Goal: Task Accomplishment & Management: Use online tool/utility

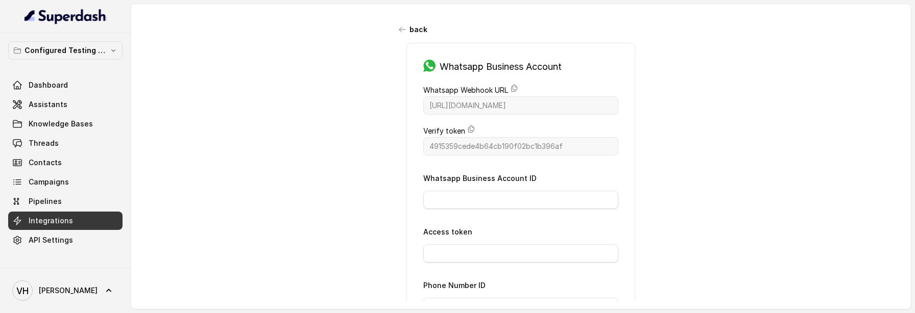
scroll to position [129, 0]
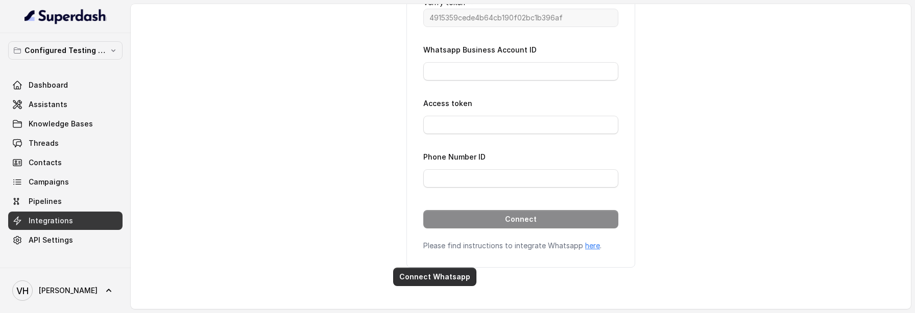
click at [426, 276] on button "Connect Whatsapp" at bounding box center [434, 277] width 83 height 18
click at [436, 284] on button "Connect Whatsapp" at bounding box center [434, 277] width 83 height 18
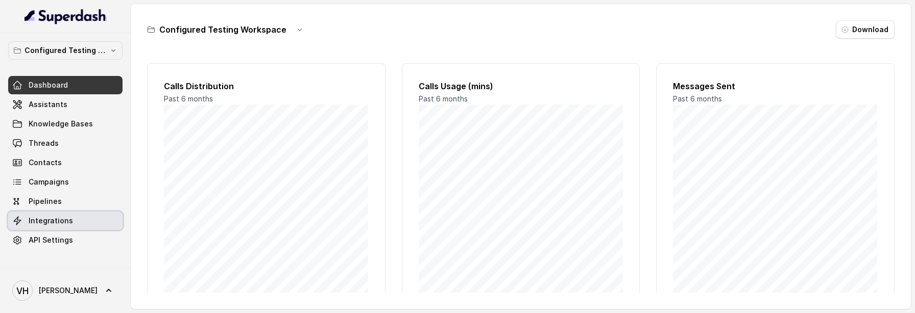
click at [42, 214] on link "Integrations" at bounding box center [65, 221] width 114 height 18
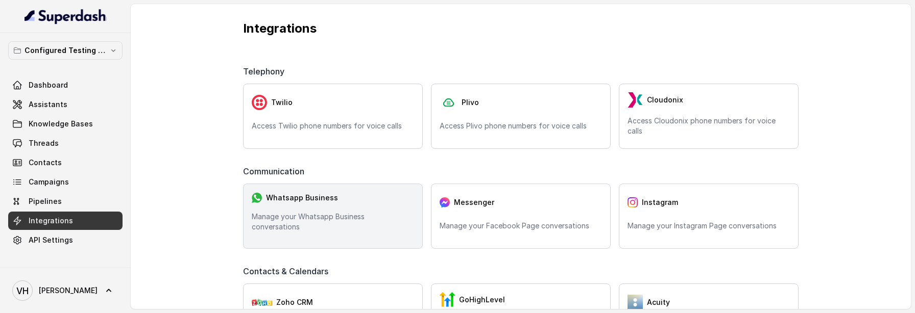
click at [288, 204] on div "Whatsapp Business" at bounding box center [333, 197] width 162 height 11
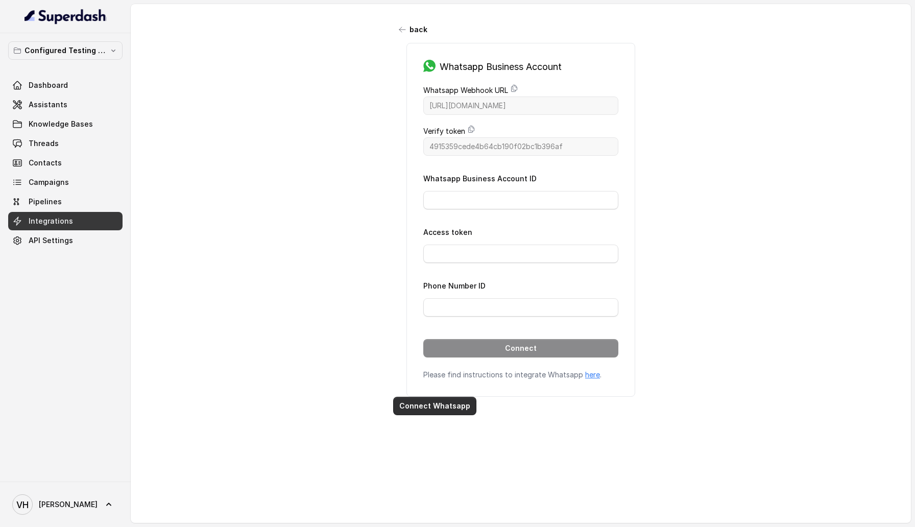
click at [443, 313] on button "Connect Whatsapp" at bounding box center [434, 406] width 83 height 18
click at [436, 313] on button "Connect Whatsapp" at bounding box center [434, 406] width 83 height 18
click at [424, 313] on div "Whatsapp Business Account Whatsapp Webhook URL [URL][DOMAIN_NAME] Verify token …" at bounding box center [520, 220] width 229 height 354
click at [424, 313] on button "Connect Whatsapp" at bounding box center [434, 406] width 83 height 18
click at [421, 313] on button "Connect Whatsapp" at bounding box center [434, 406] width 83 height 18
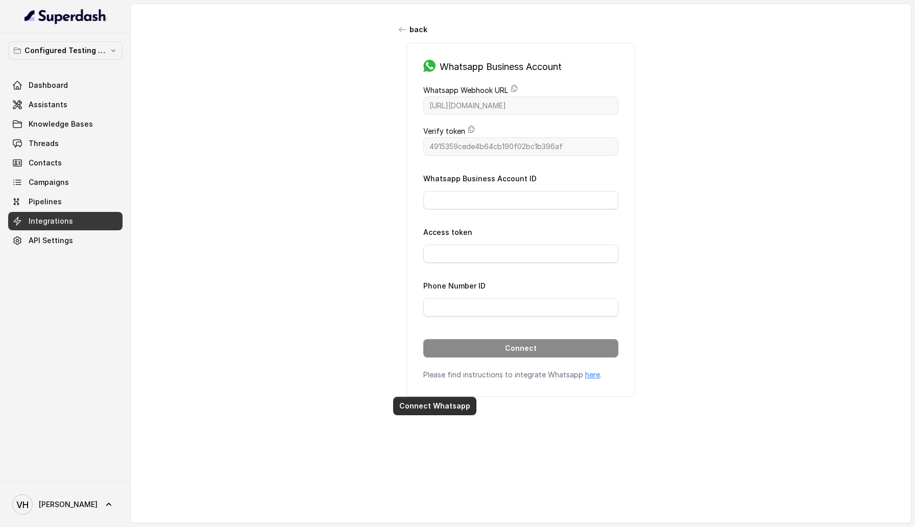
click at [416, 313] on button "Connect Whatsapp" at bounding box center [434, 406] width 83 height 18
click at [403, 313] on button "Connect Whatsapp" at bounding box center [434, 406] width 83 height 18
